Goal: Information Seeking & Learning: Learn about a topic

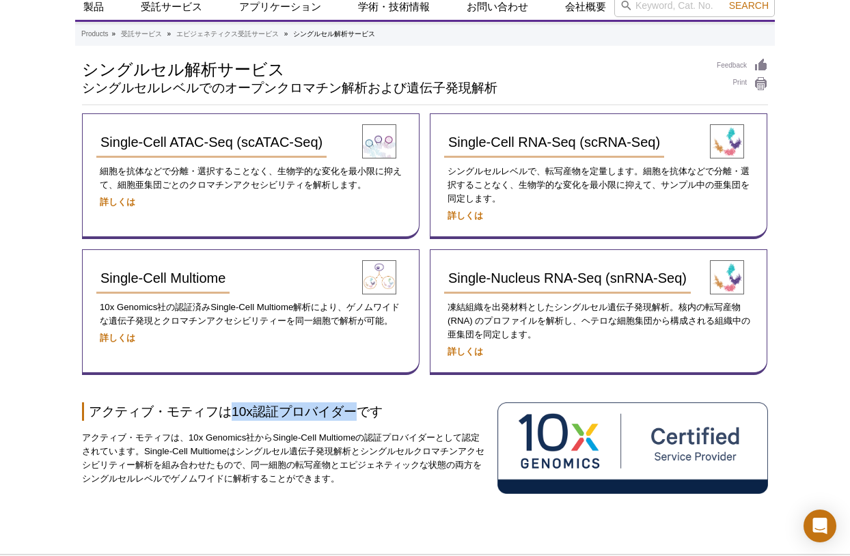
drag, startPoint x: 232, startPoint y: 410, endPoint x: 353, endPoint y: 408, distance: 120.3
click at [353, 408] on h2 "アクティブ・モティフは10x認証プロバイダーです" at bounding box center [284, 411] width 405 height 18
copy h2 "10x認証プロバイダー"
click at [44, 253] on div "Active Motif Logo Enabling Epigenetics Research 0 Search Skip to content Active…" at bounding box center [425, 312] width 850 height 721
click at [61, 245] on div "Active Motif Logo Enabling Epigenetics Research 0 Search Skip to content Active…" at bounding box center [425, 312] width 850 height 721
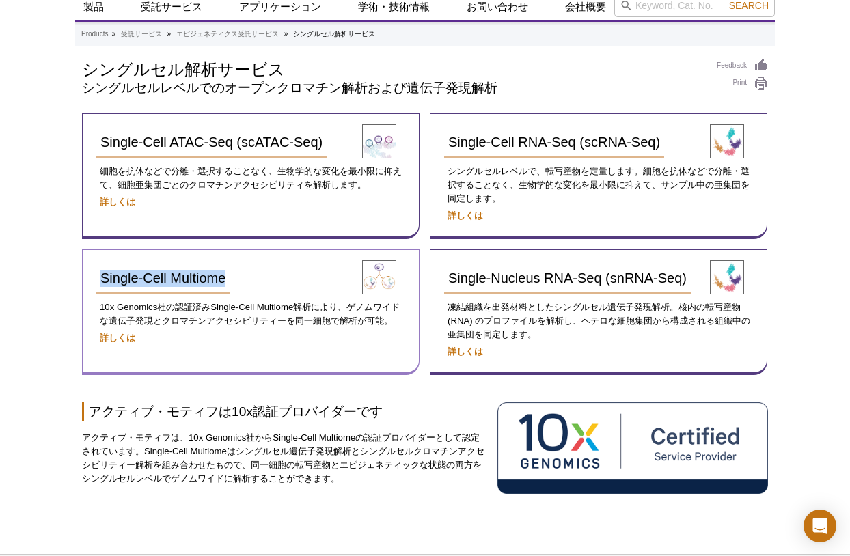
drag, startPoint x: 59, startPoint y: 265, endPoint x: 244, endPoint y: 273, distance: 185.3
click at [244, 273] on div "Active Motif Logo Enabling Epigenetics Research 0 Search Skip to content Active…" at bounding box center [425, 312] width 850 height 721
copy span "Single-Cell Multiome​"
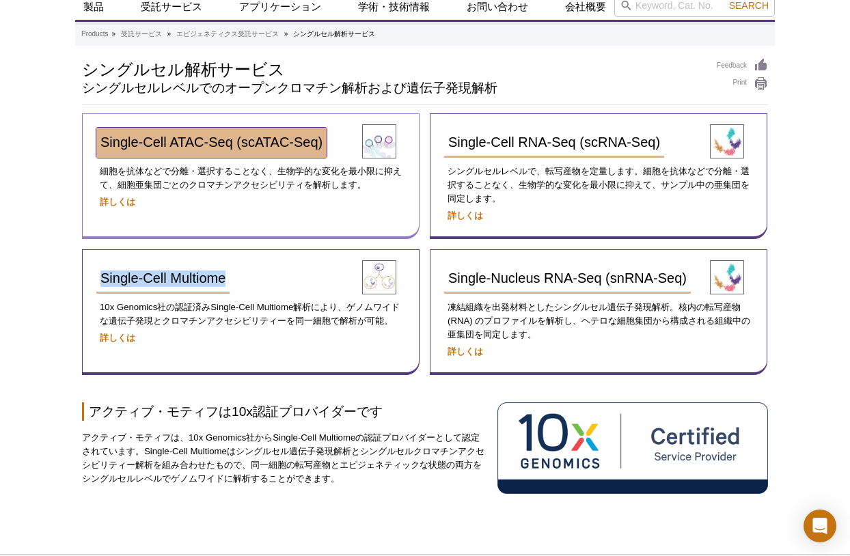
click at [209, 141] on span "Single-Cell ATAC-Seq (scATAC-Seq)" at bounding box center [211, 142] width 222 height 15
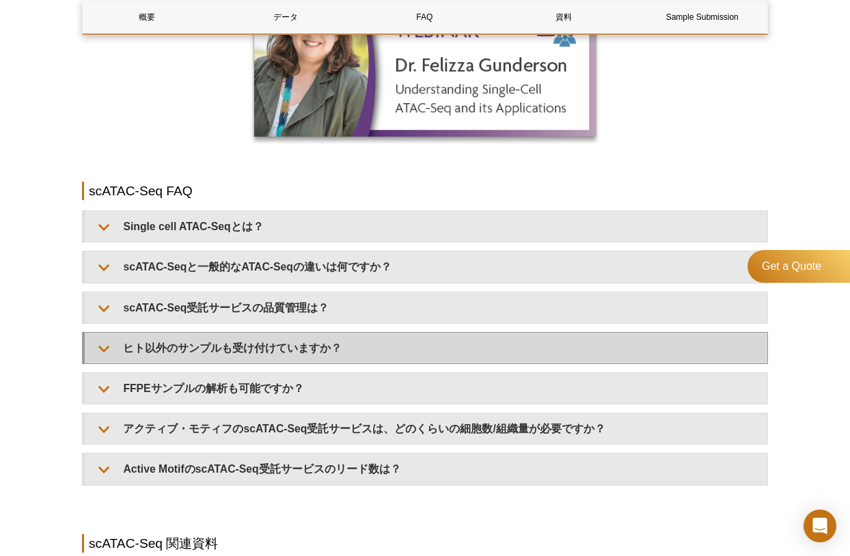
scroll to position [1619, 0]
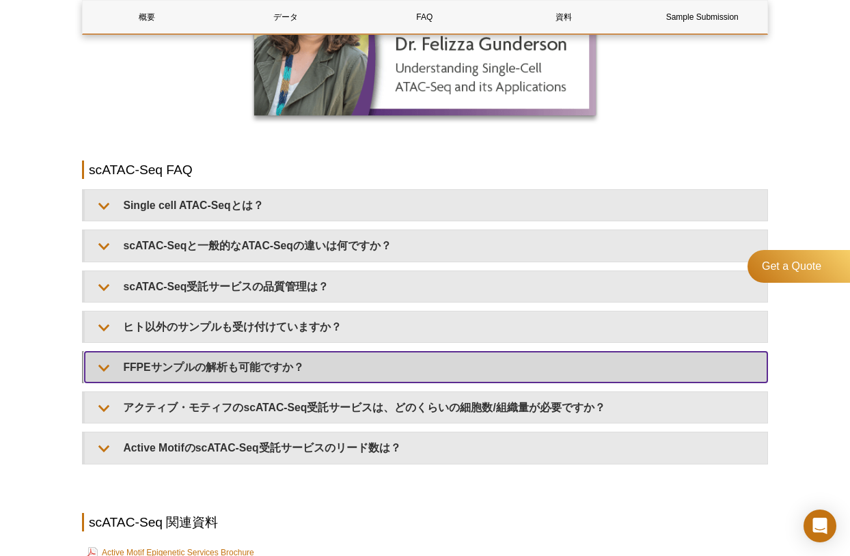
click at [347, 357] on summary "FFPEサンプルの解析も可能ですか？" at bounding box center [426, 367] width 682 height 31
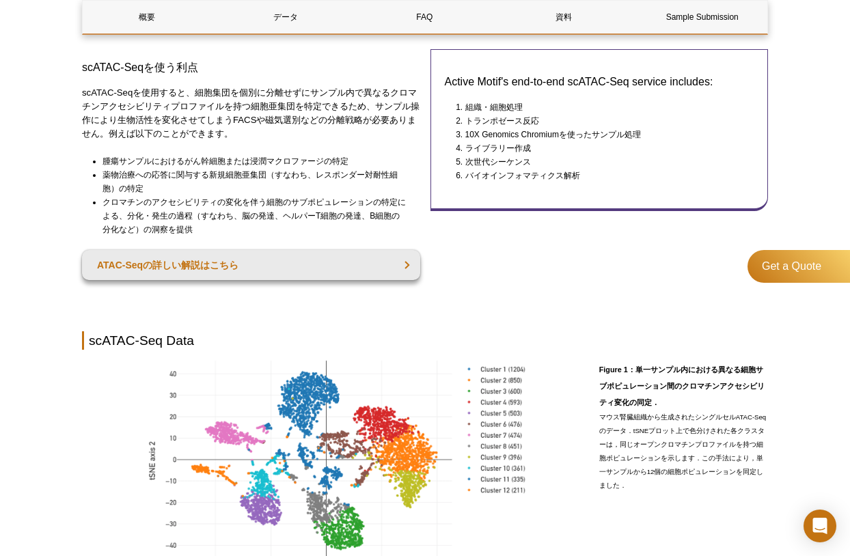
scroll to position [48, 0]
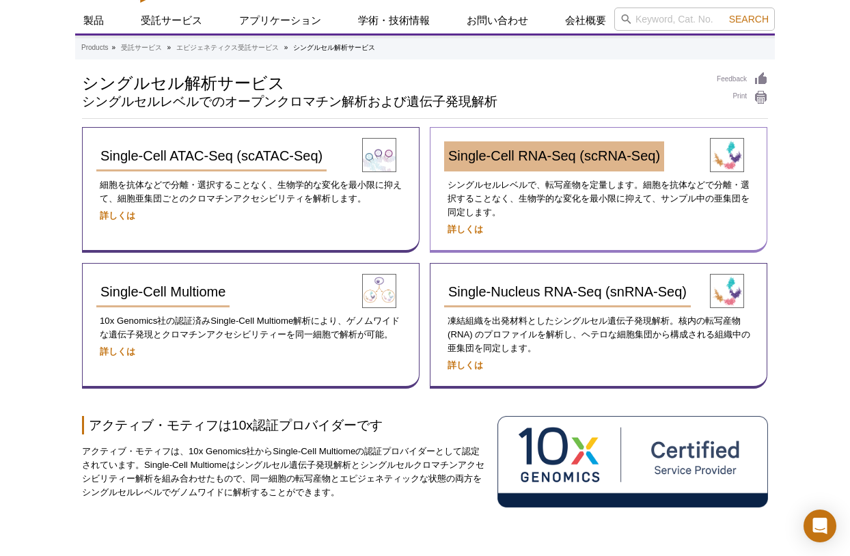
scroll to position [27, 0]
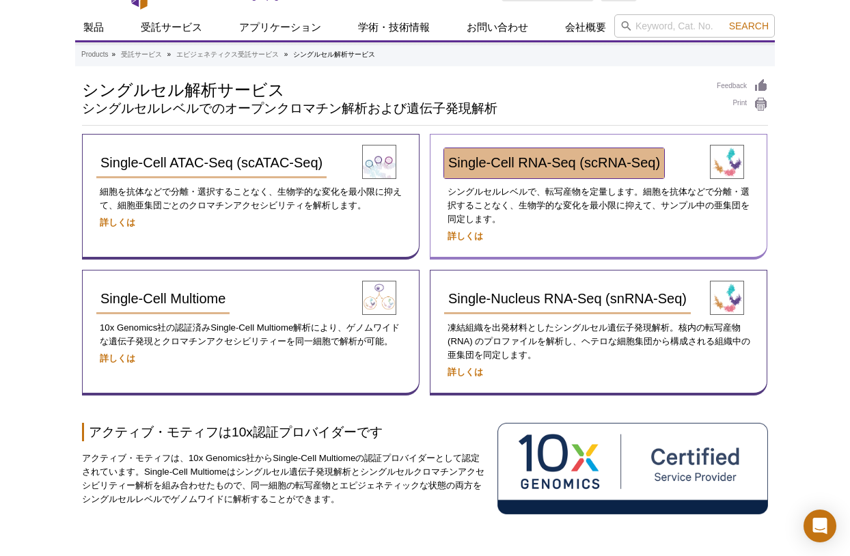
click at [519, 163] on span "Single-Cell RNA-Seq (scRNA-Seq)" at bounding box center [554, 162] width 212 height 15
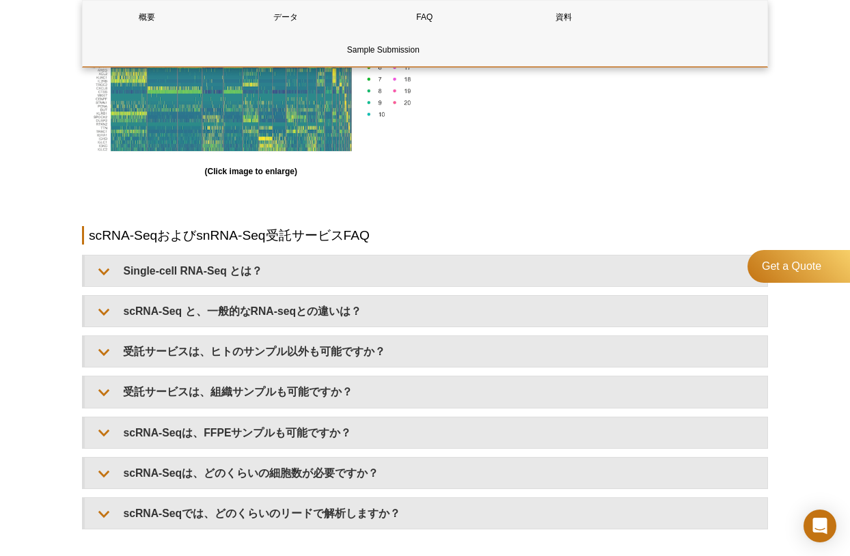
scroll to position [1503, 0]
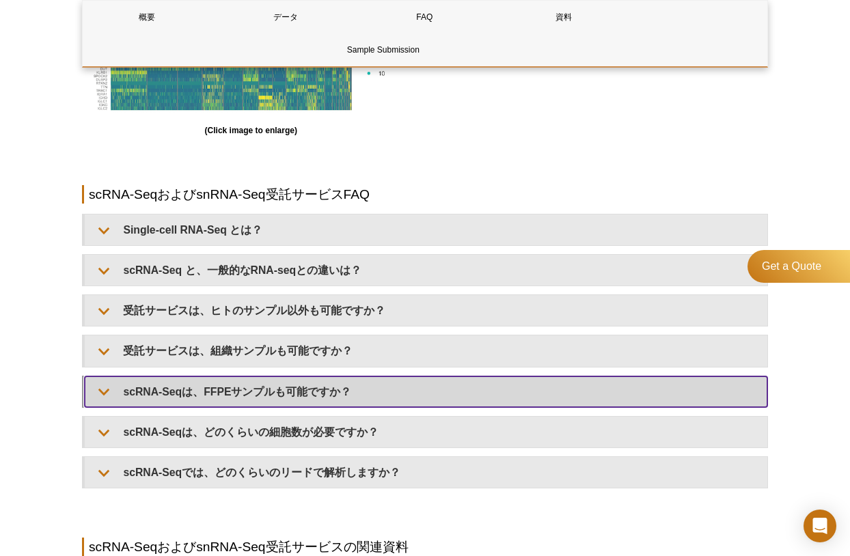
click at [265, 385] on summary "scRNA-Seqは、FFPEサンプルも可能ですか？" at bounding box center [426, 391] width 682 height 31
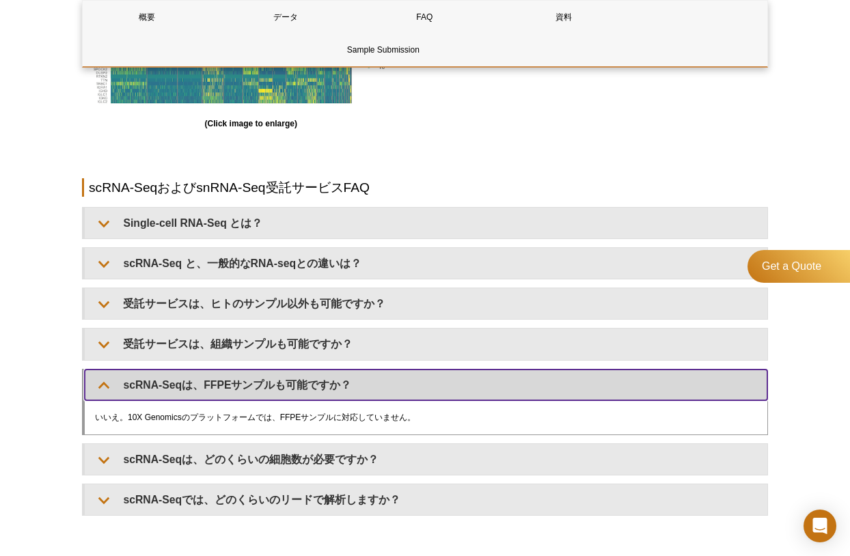
scroll to position [1482, 0]
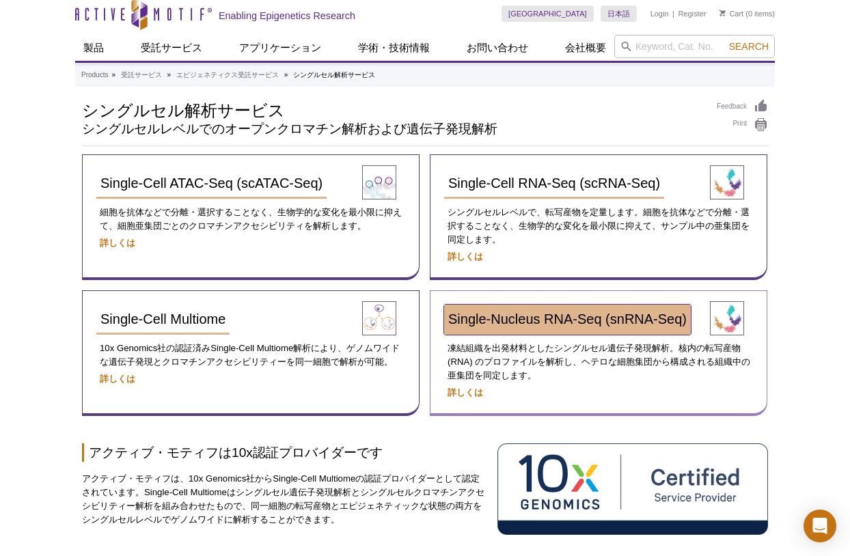
click at [536, 321] on span "Single-Nucleus RNA-Seq (snRNA-Seq)" at bounding box center [567, 319] width 238 height 15
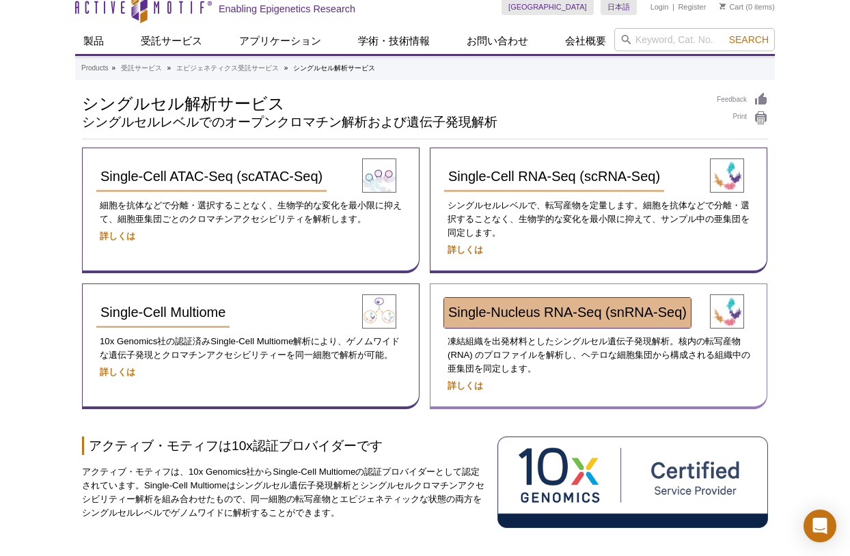
scroll to position [7, 0]
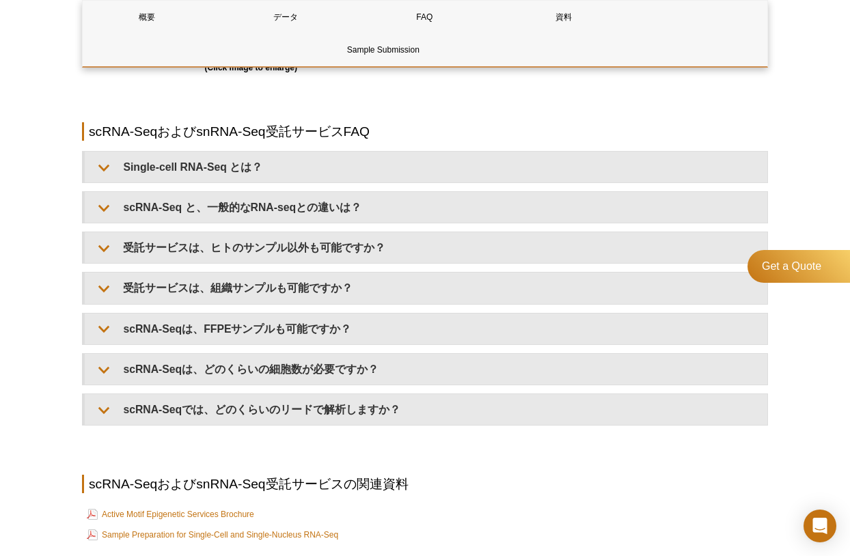
scroll to position [1640, 0]
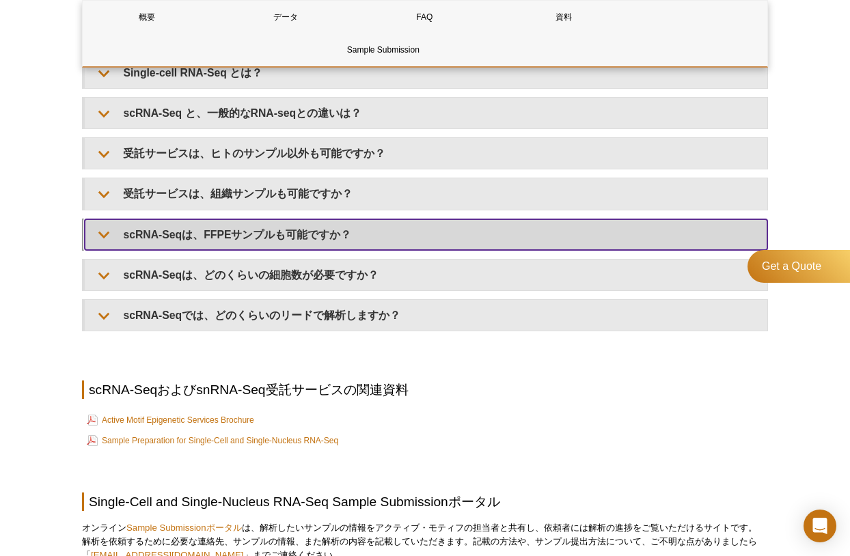
click at [289, 230] on summary "scRNA-Seqは、FFPEサンプルも可能ですか？" at bounding box center [426, 234] width 682 height 31
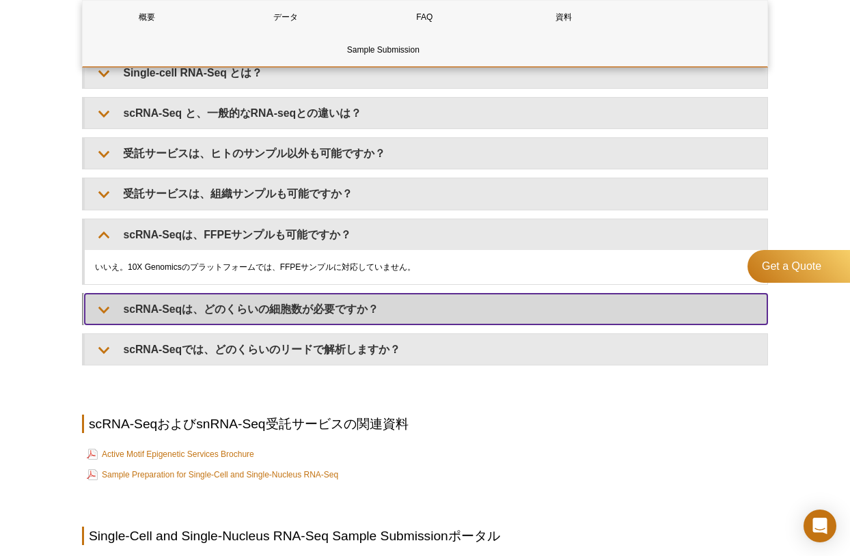
click at [236, 302] on summary "scRNA-Seqは、どのくらいの細胞数が必要ですか？" at bounding box center [426, 309] width 682 height 31
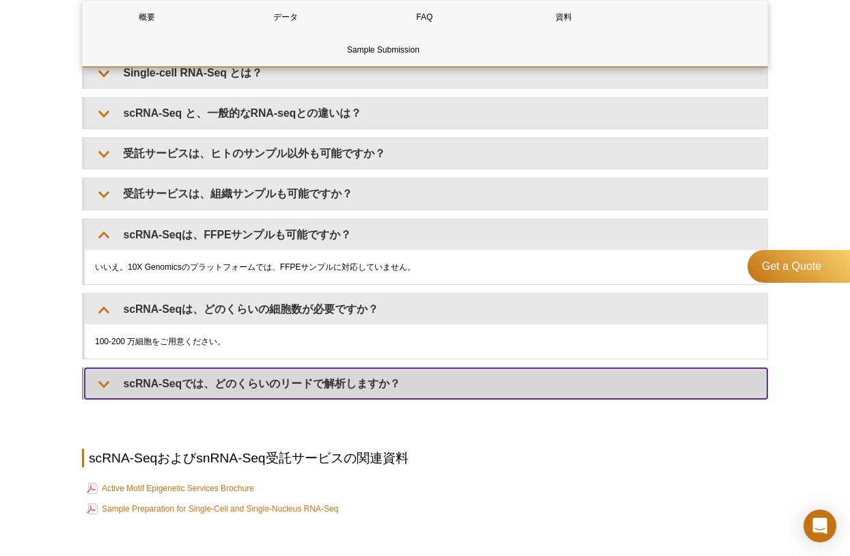
click at [219, 375] on summary "scRNA-Seqでは、どのくらいのリードで解析しますか？" at bounding box center [426, 383] width 682 height 31
